Goal: Entertainment & Leisure: Consume media (video, audio)

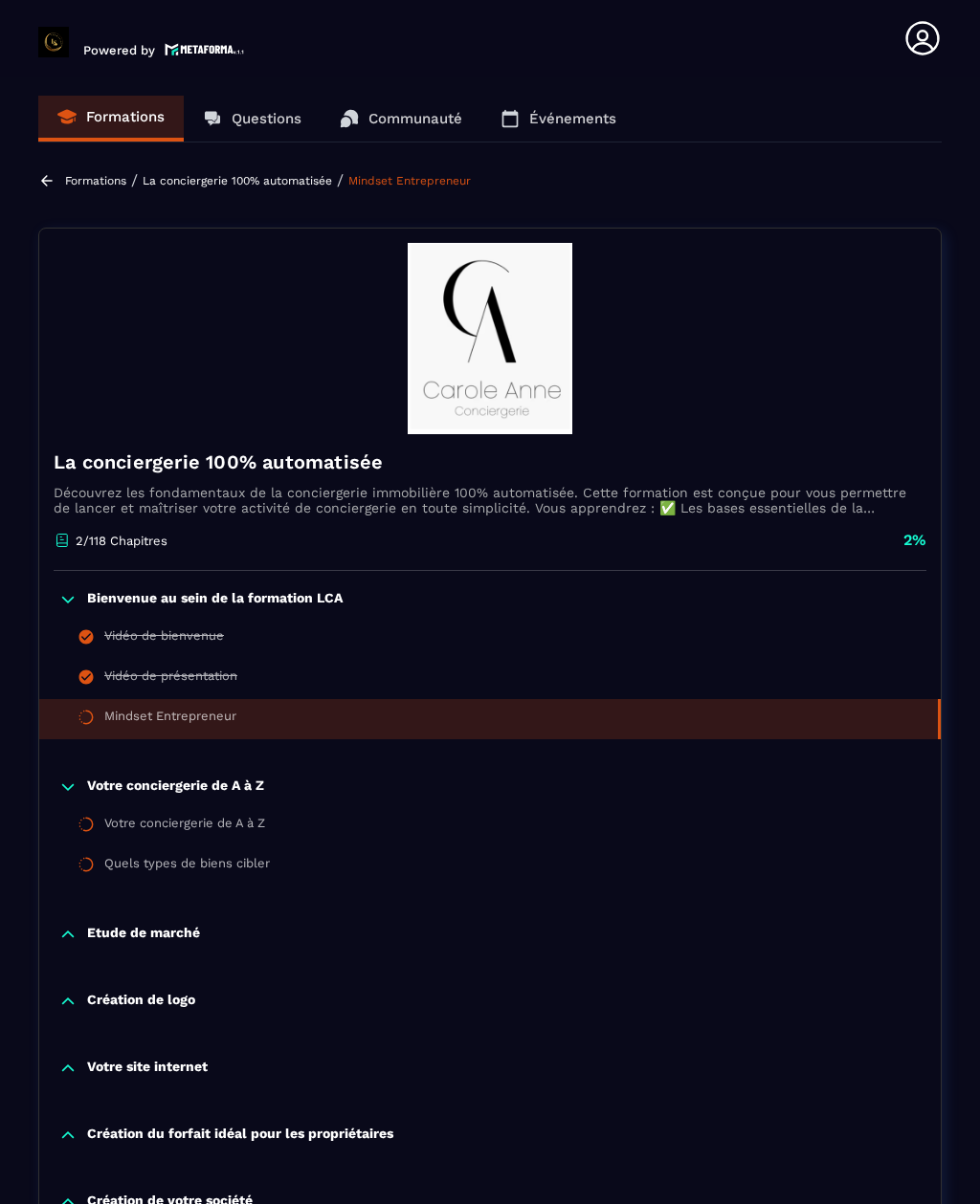
scroll to position [589, 0]
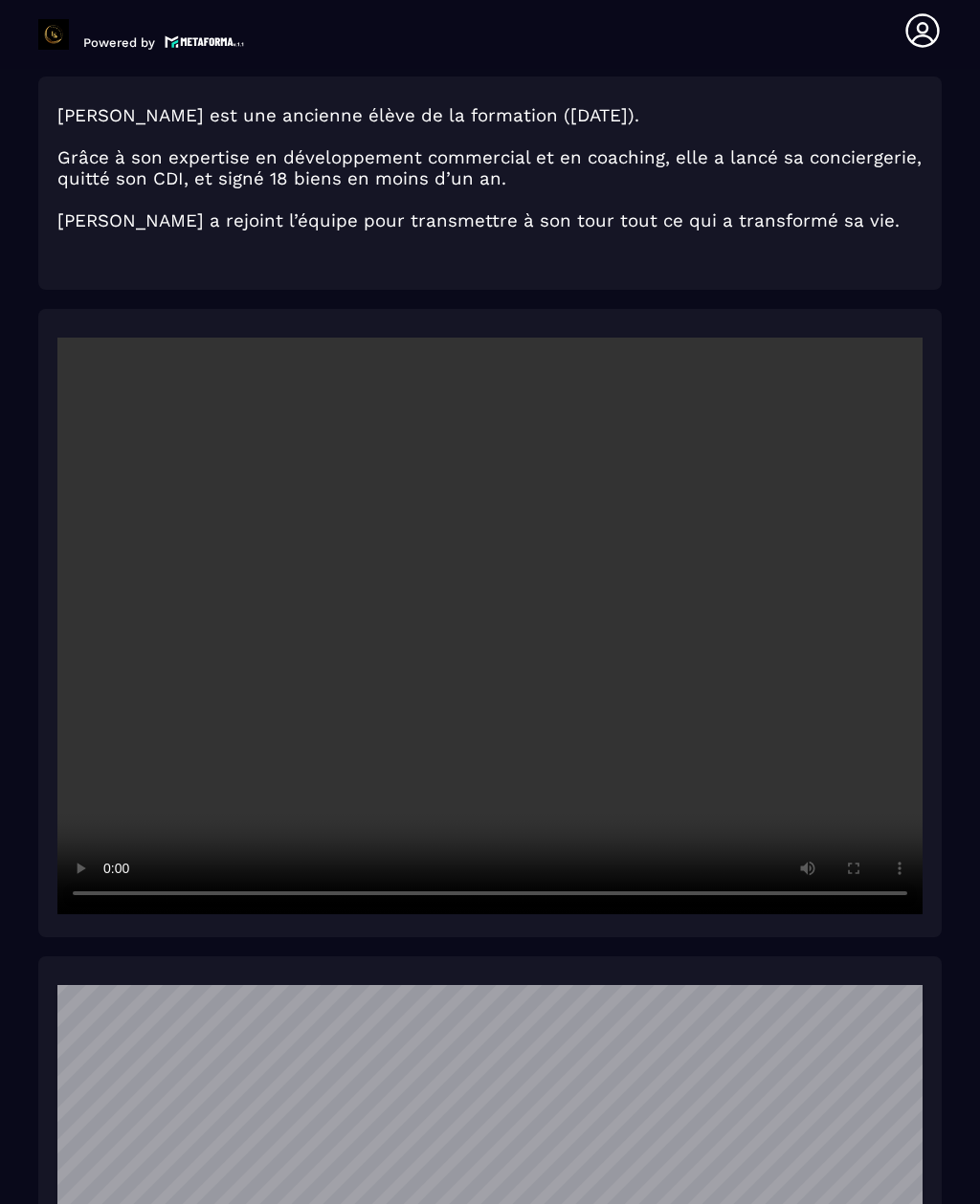
click at [620, 690] on video at bounding box center [490, 626] width 864 height 577
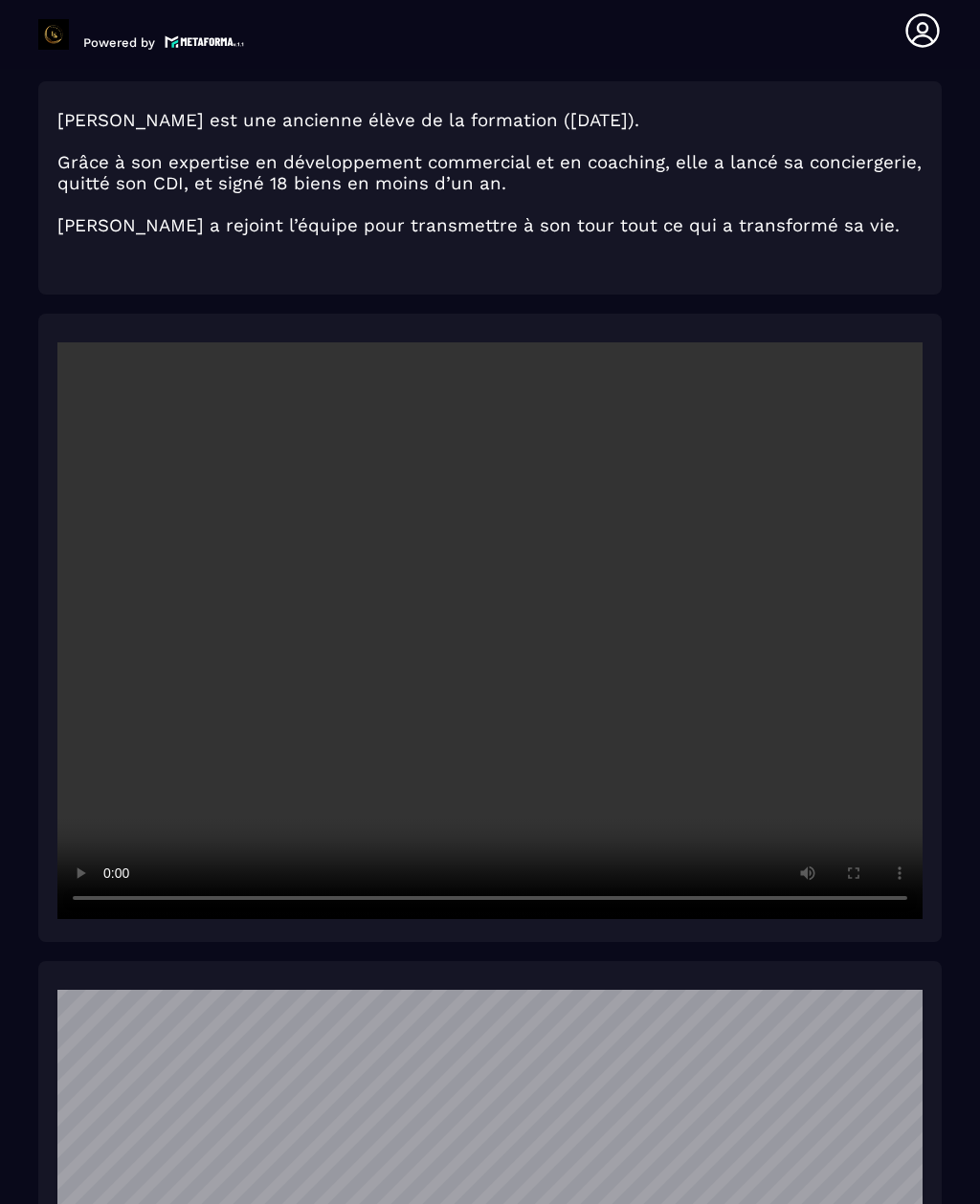
click at [226, 797] on video at bounding box center [490, 631] width 864 height 577
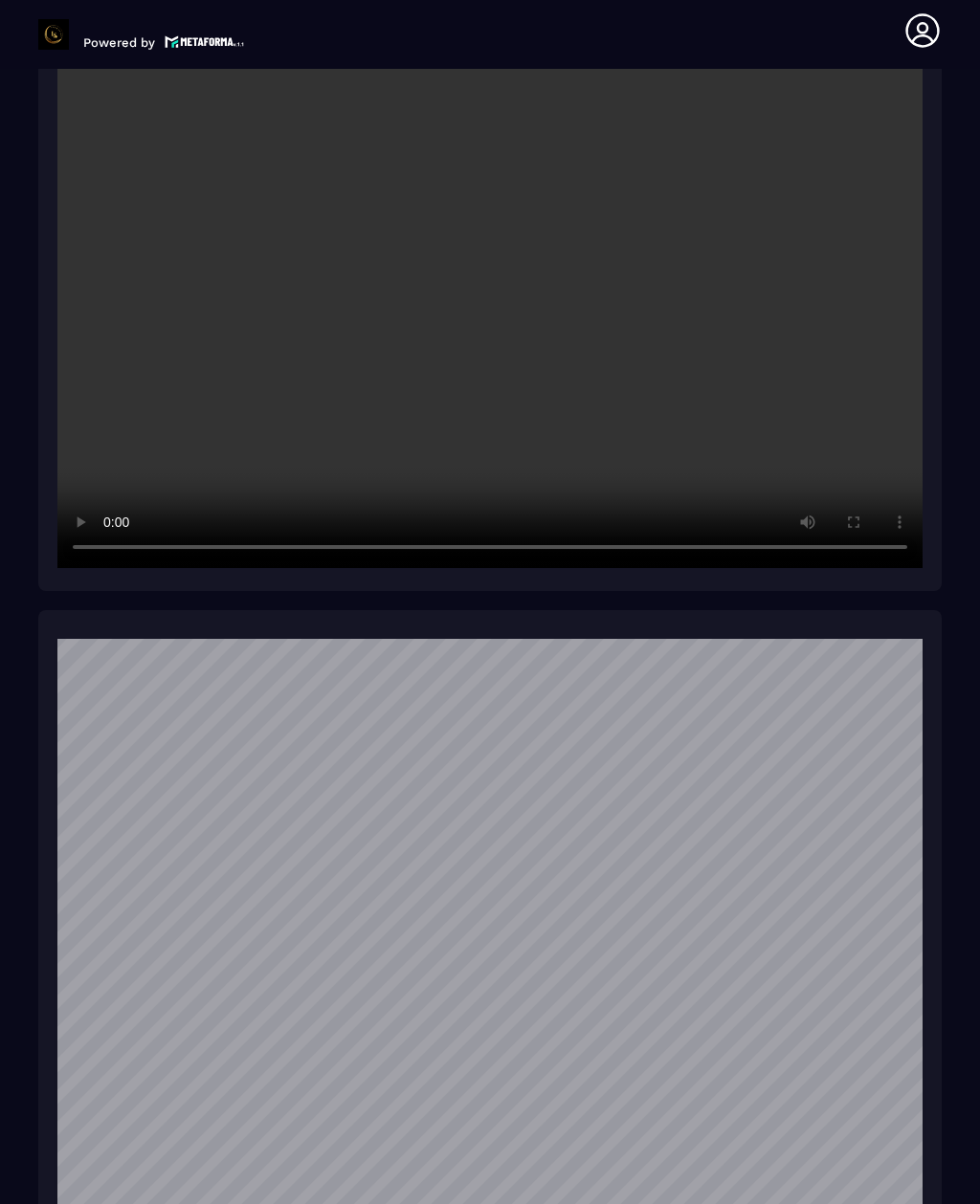
scroll to position [294, 0]
click at [576, 475] on video at bounding box center [490, 280] width 864 height 577
click at [496, 500] on video at bounding box center [490, 280] width 864 height 577
click at [678, 501] on video at bounding box center [490, 280] width 864 height 577
click at [507, 469] on video at bounding box center [490, 280] width 864 height 577
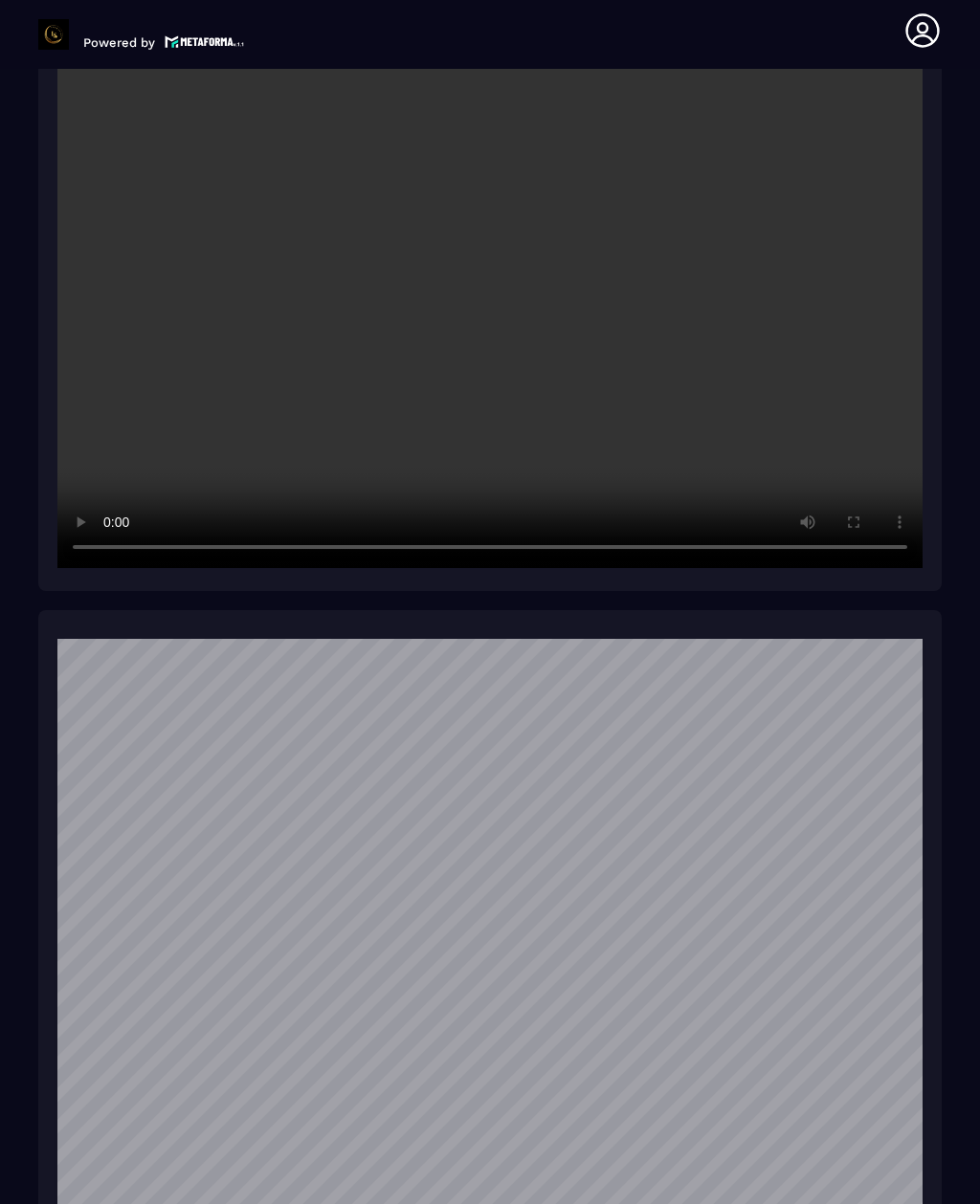
click at [638, 515] on video at bounding box center [490, 280] width 864 height 577
click at [392, 488] on video at bounding box center [490, 280] width 864 height 577
click at [334, 506] on video at bounding box center [490, 280] width 864 height 577
click at [195, 524] on video at bounding box center [490, 280] width 864 height 577
click at [201, 512] on video at bounding box center [490, 280] width 864 height 577
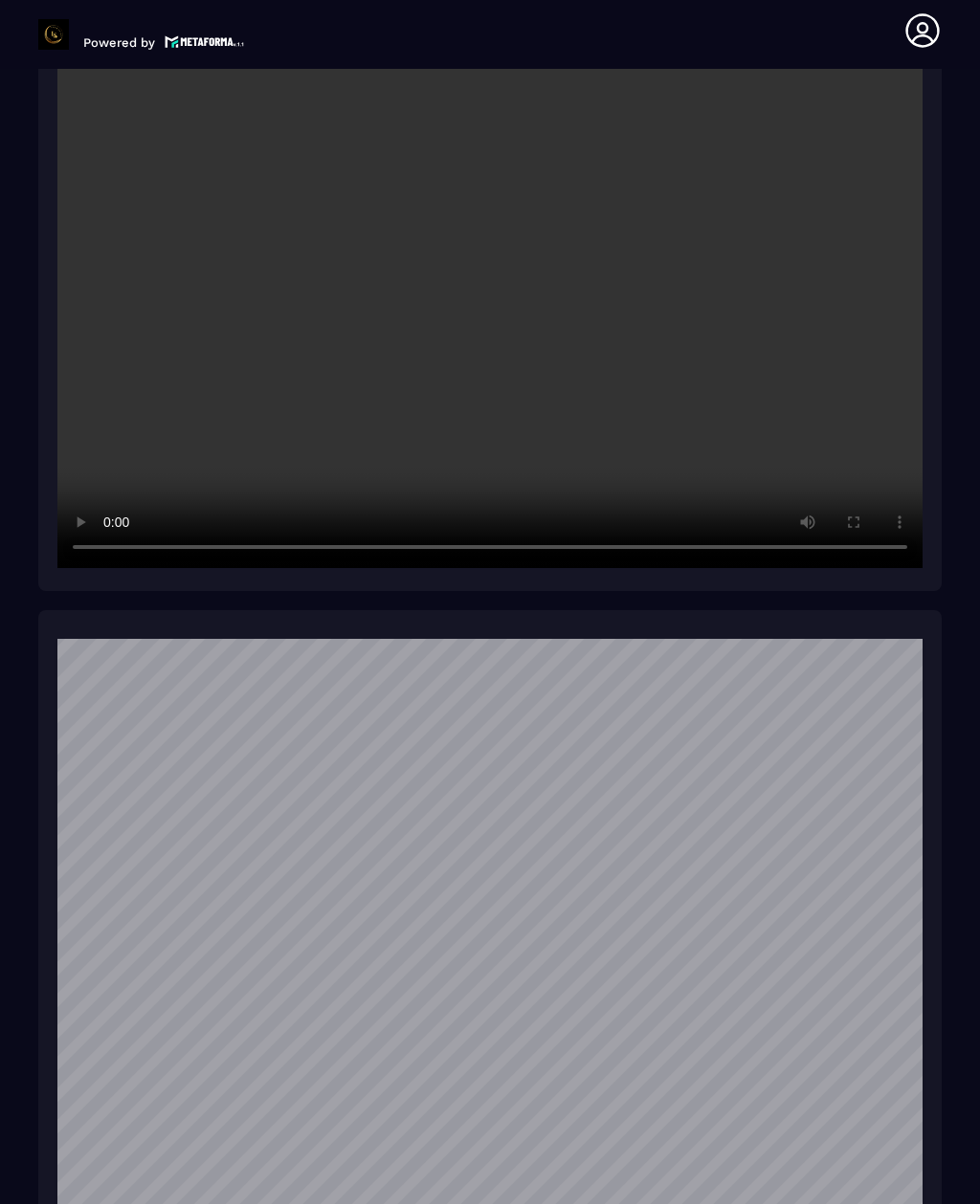
click at [228, 496] on video at bounding box center [490, 280] width 864 height 577
click at [126, 475] on video at bounding box center [490, 280] width 864 height 577
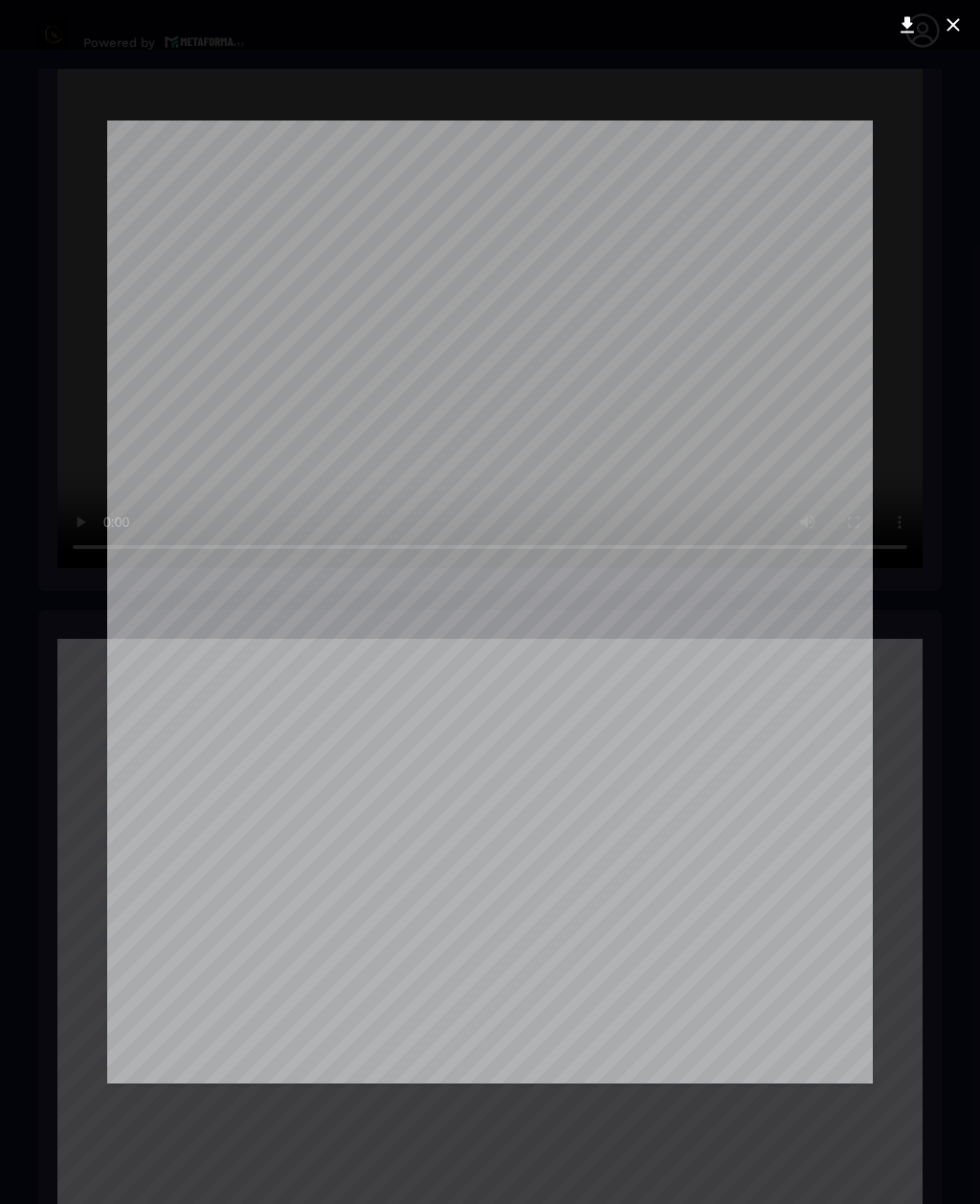
click at [701, 96] on div at bounding box center [490, 602] width 980 height 1204
click at [758, 68] on div at bounding box center [490, 602] width 980 height 1204
click at [750, 81] on div at bounding box center [490, 602] width 980 height 1204
click at [580, 1143] on div at bounding box center [490, 602] width 980 height 1204
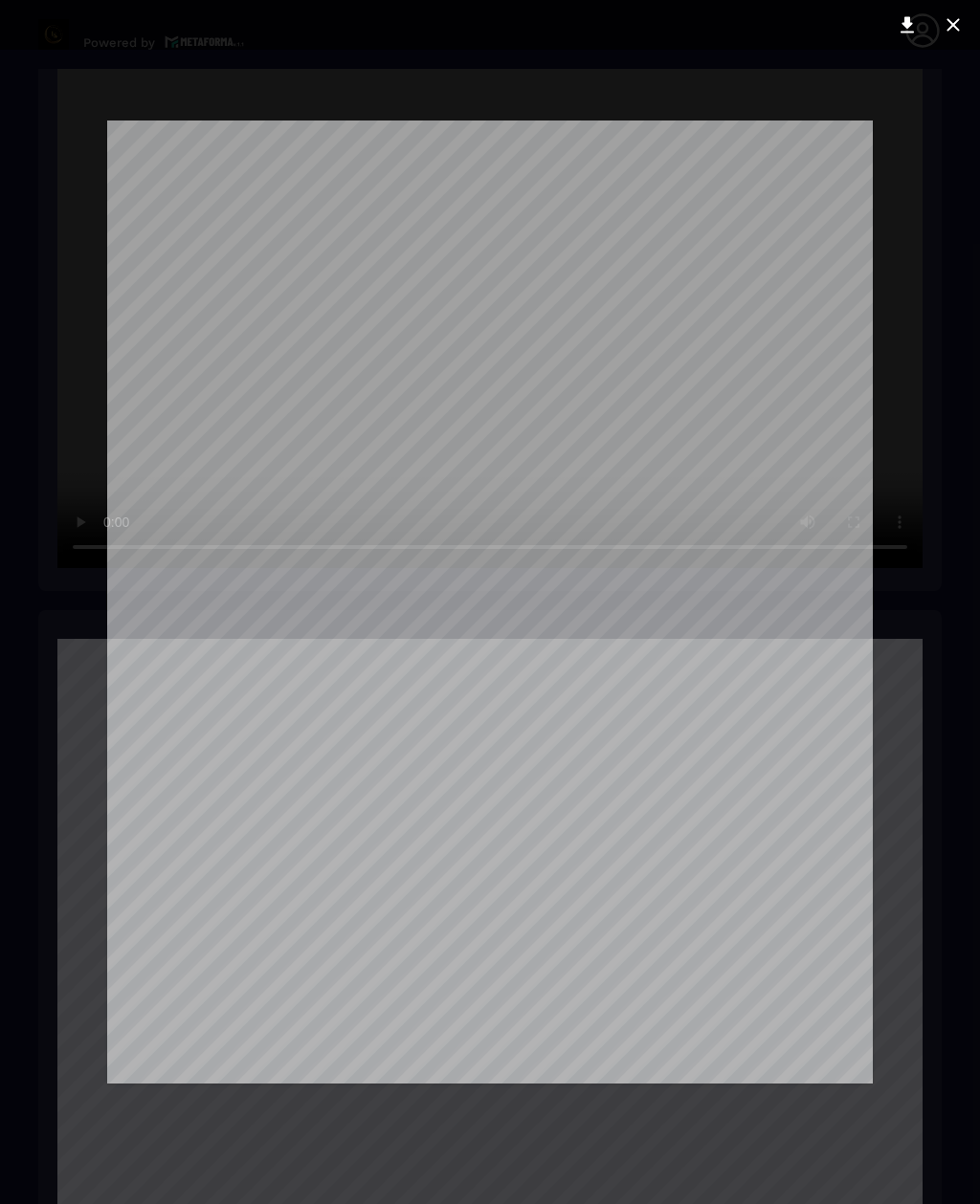
click at [958, 29] on icon at bounding box center [952, 24] width 13 height 13
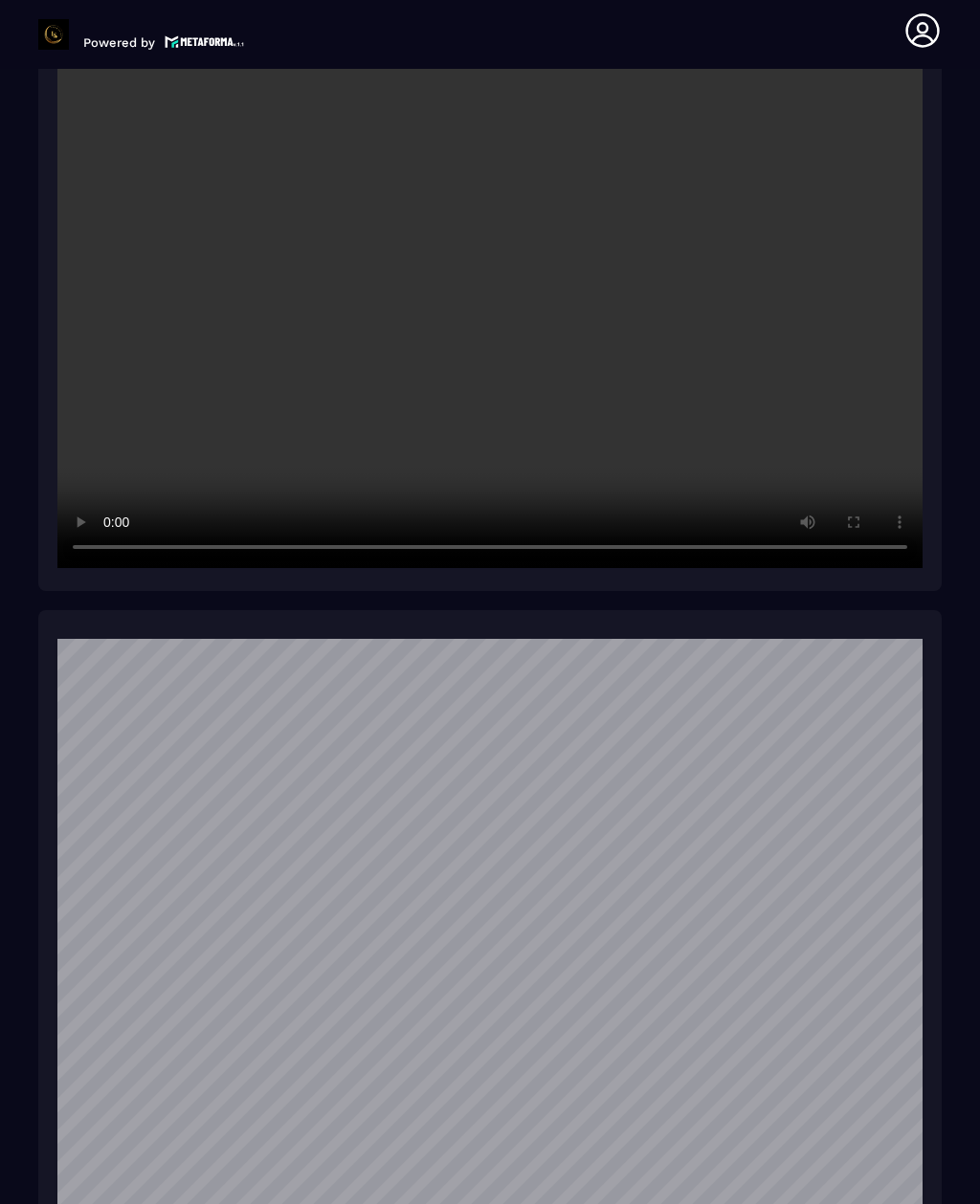
click at [90, 550] on video at bounding box center [490, 280] width 864 height 577
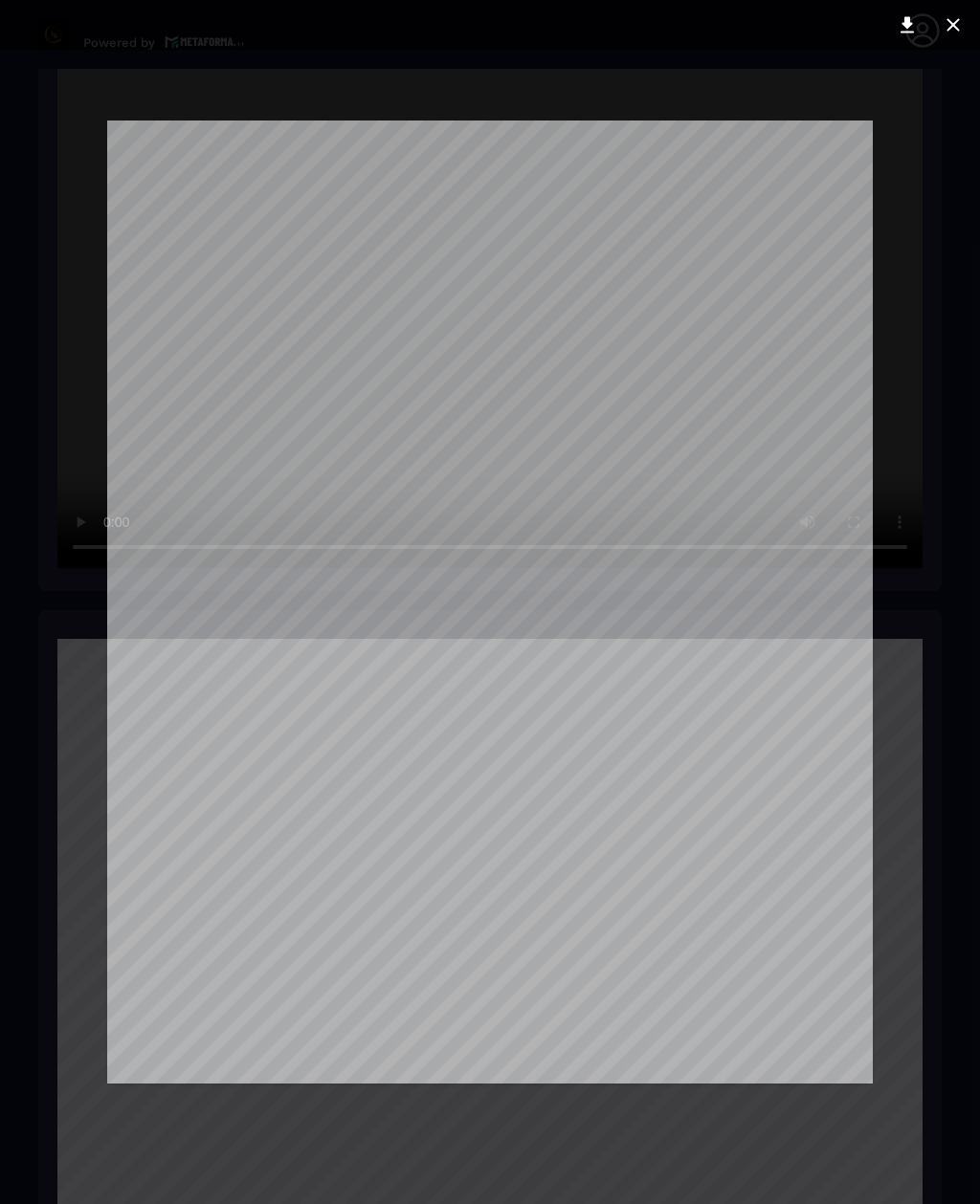
click at [957, 22] on icon at bounding box center [952, 24] width 13 height 13
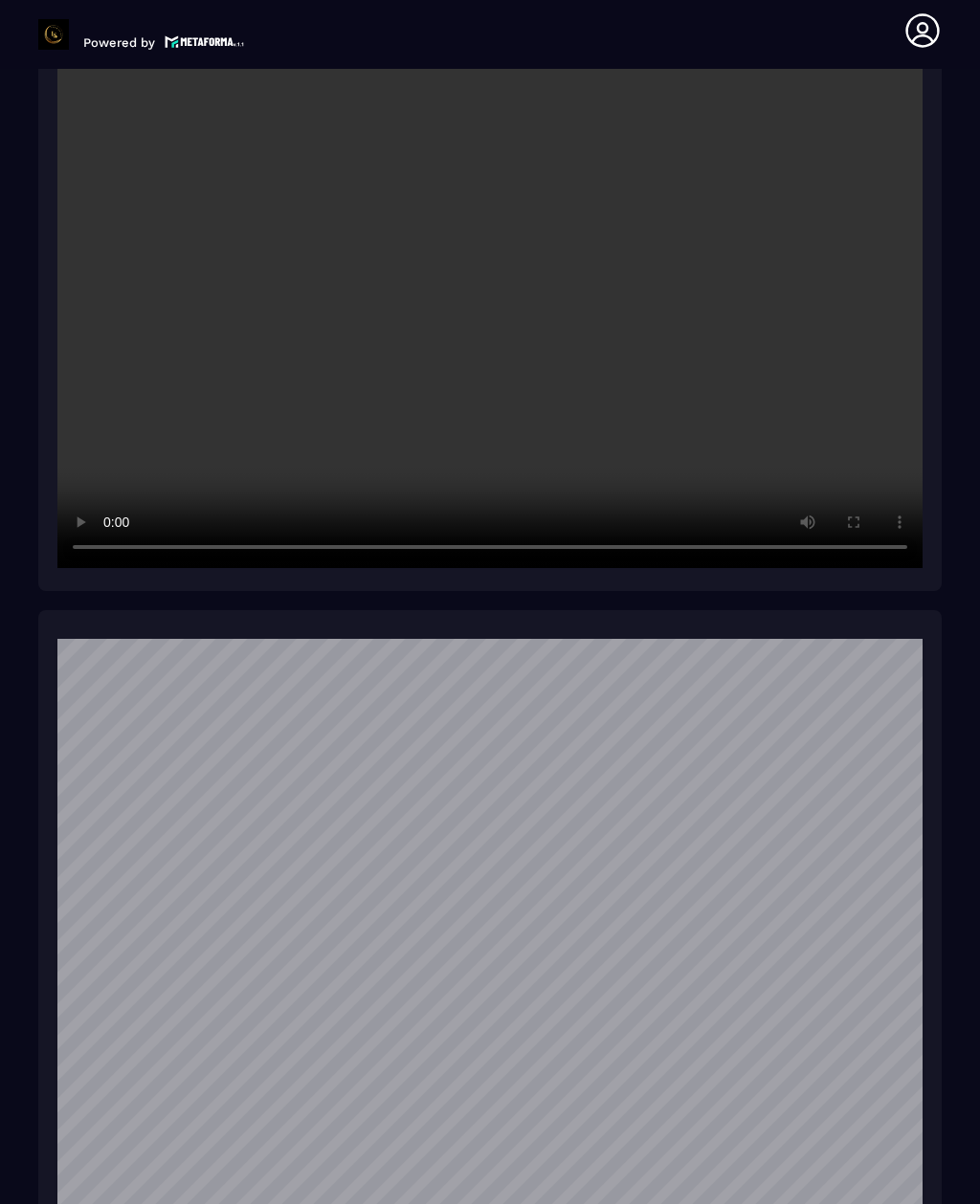
click at [74, 568] on video at bounding box center [490, 280] width 864 height 577
click at [87, 568] on video at bounding box center [490, 280] width 864 height 577
click at [182, 562] on video at bounding box center [490, 280] width 864 height 577
click at [487, 299] on video at bounding box center [490, 280] width 864 height 577
click at [490, 315] on video at bounding box center [490, 280] width 864 height 577
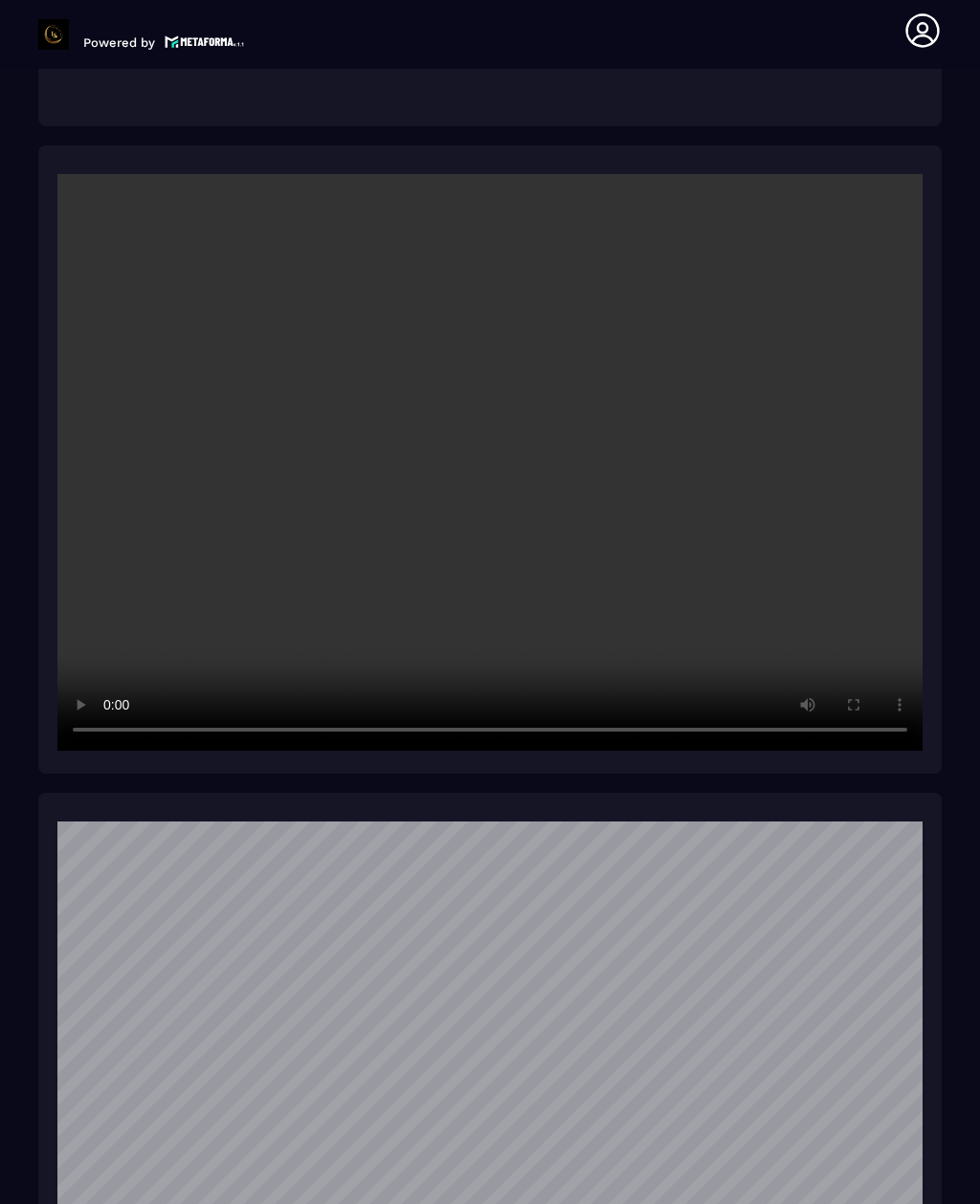
scroll to position [2636, 0]
click at [219, 723] on video at bounding box center [490, 462] width 864 height 577
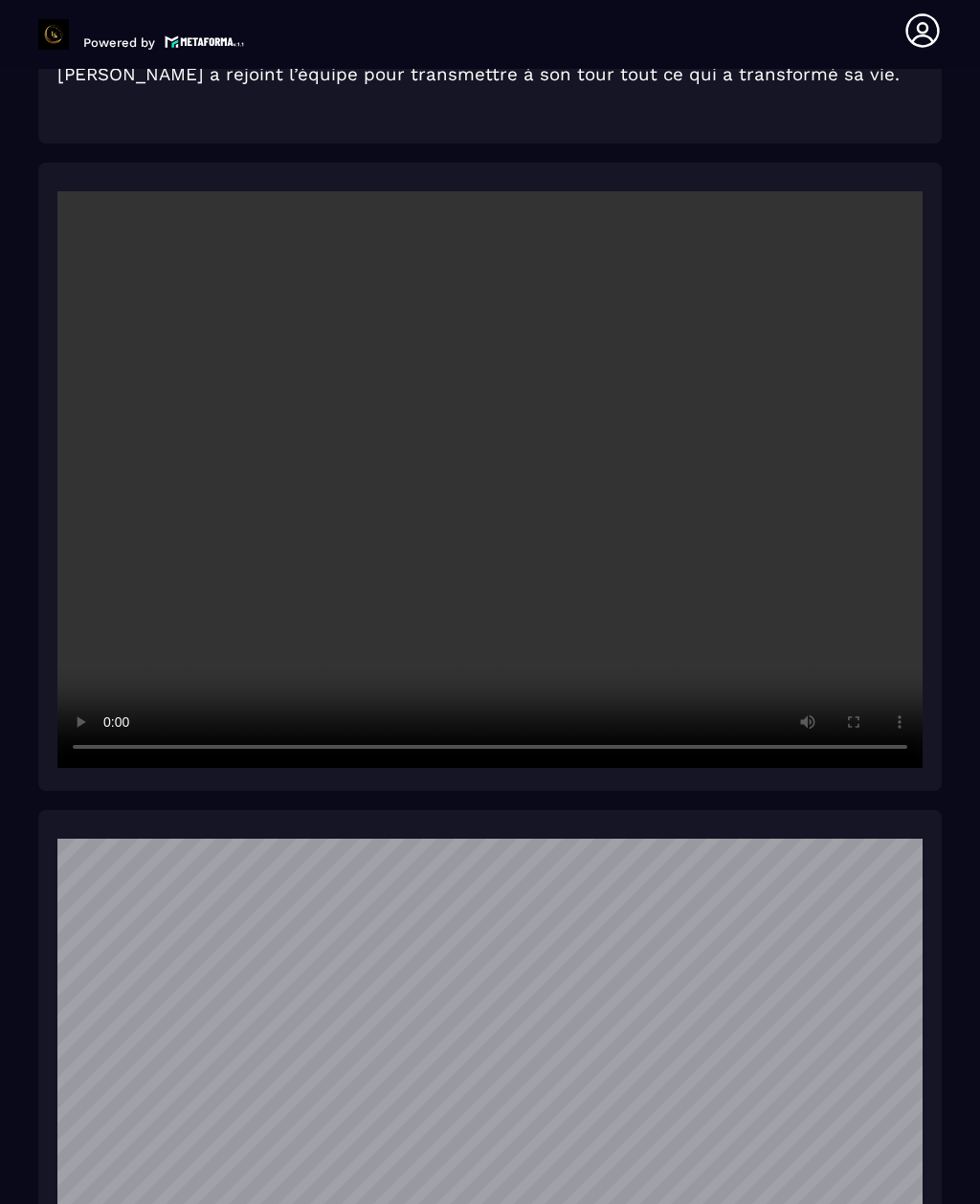
scroll to position [2619, 0]
click at [440, 633] on video at bounding box center [490, 480] width 864 height 577
click at [491, 486] on video at bounding box center [490, 480] width 864 height 577
